Goal: Complete application form: Complete application form

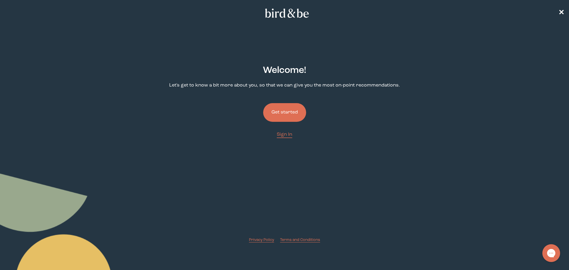
click at [287, 110] on button "Get started" at bounding box center [284, 112] width 43 height 19
click at [279, 109] on button "Get started" at bounding box center [284, 112] width 43 height 19
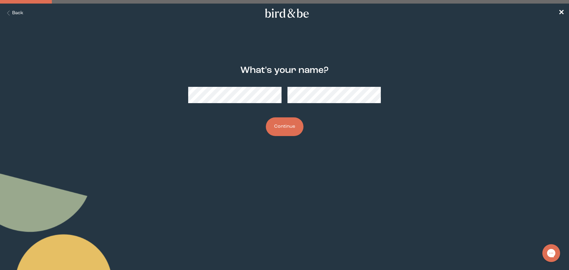
click at [282, 124] on button "Continue" at bounding box center [285, 126] width 38 height 19
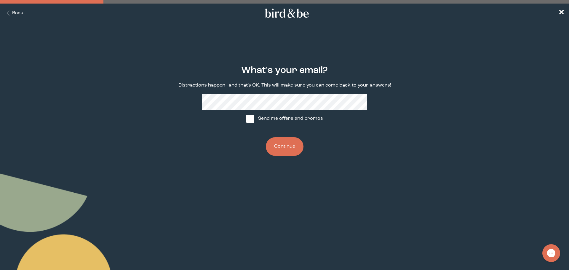
click at [278, 149] on button "Continue" at bounding box center [285, 146] width 38 height 19
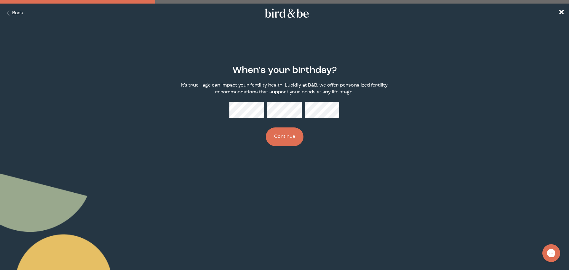
click at [296, 133] on button "Continue" at bounding box center [285, 136] width 38 height 19
click at [378, 147] on div "When's your birthday? It's true - age can impact your fertility health. Luckily…" at bounding box center [284, 106] width 275 height 100
click at [12, 15] on icon "Back Button" at bounding box center [8, 13] width 7 height 5
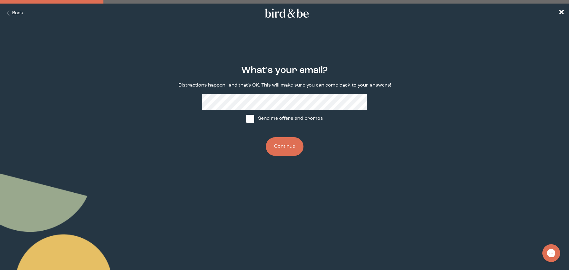
click at [293, 151] on button "Continue" at bounding box center [285, 146] width 38 height 19
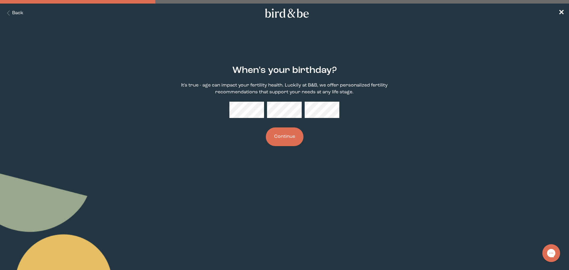
click at [266, 127] on button "Continue" at bounding box center [285, 136] width 38 height 19
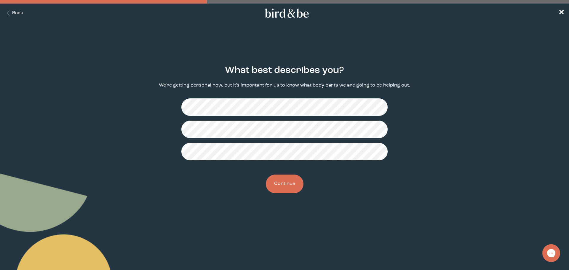
click at [285, 185] on button "Continue" at bounding box center [285, 184] width 38 height 19
click at [288, 183] on button "Continue" at bounding box center [285, 184] width 38 height 19
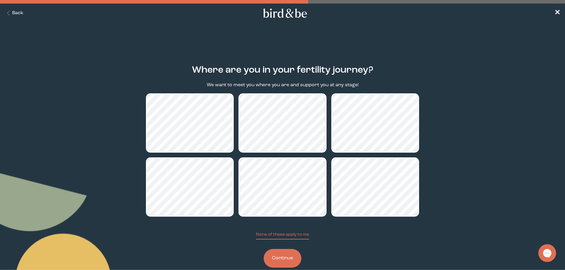
click at [281, 256] on button "Continue" at bounding box center [283, 258] width 38 height 19
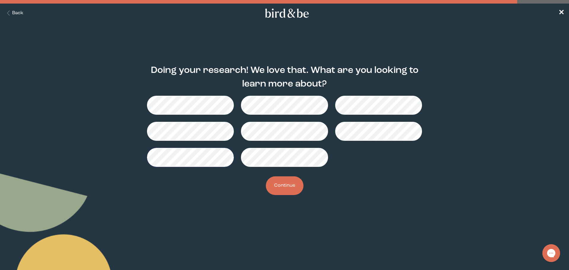
click at [282, 191] on button "Continue" at bounding box center [285, 185] width 38 height 19
